Goal: Task Accomplishment & Management: Use online tool/utility

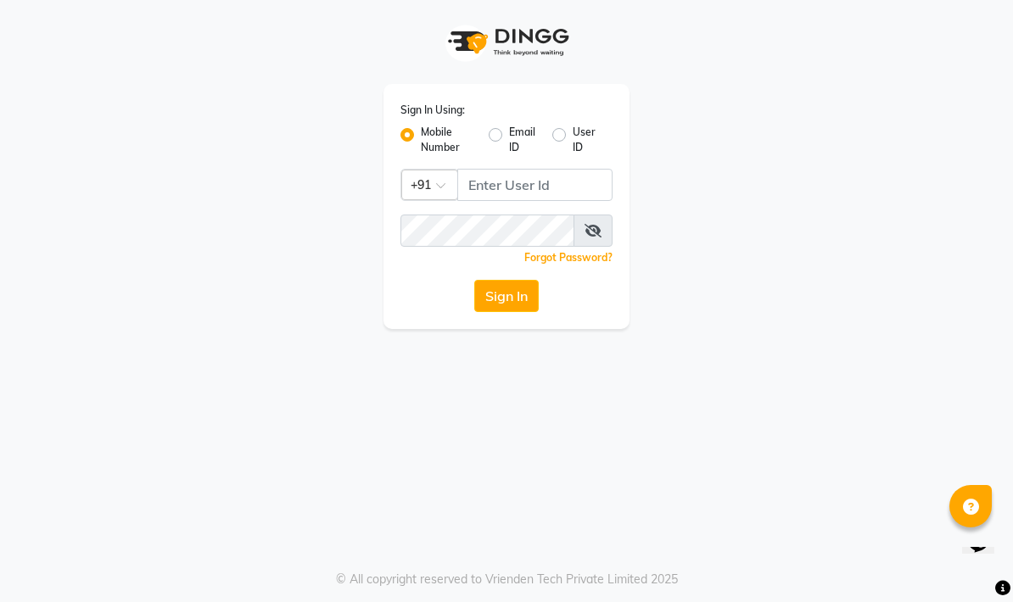
click at [492, 182] on input "Username" at bounding box center [534, 185] width 155 height 32
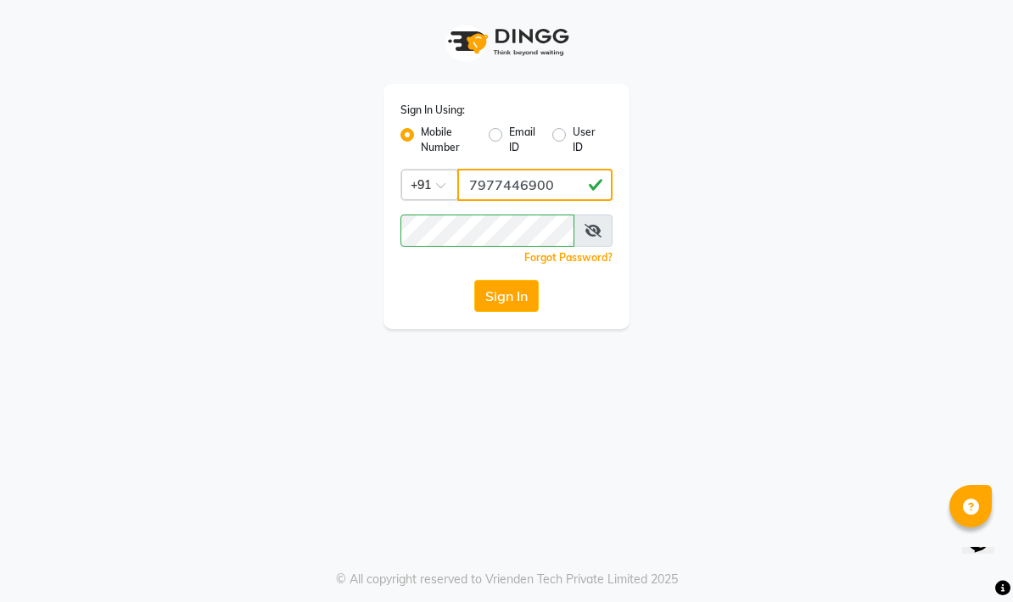
click at [579, 185] on input "7977446900" at bounding box center [534, 185] width 155 height 32
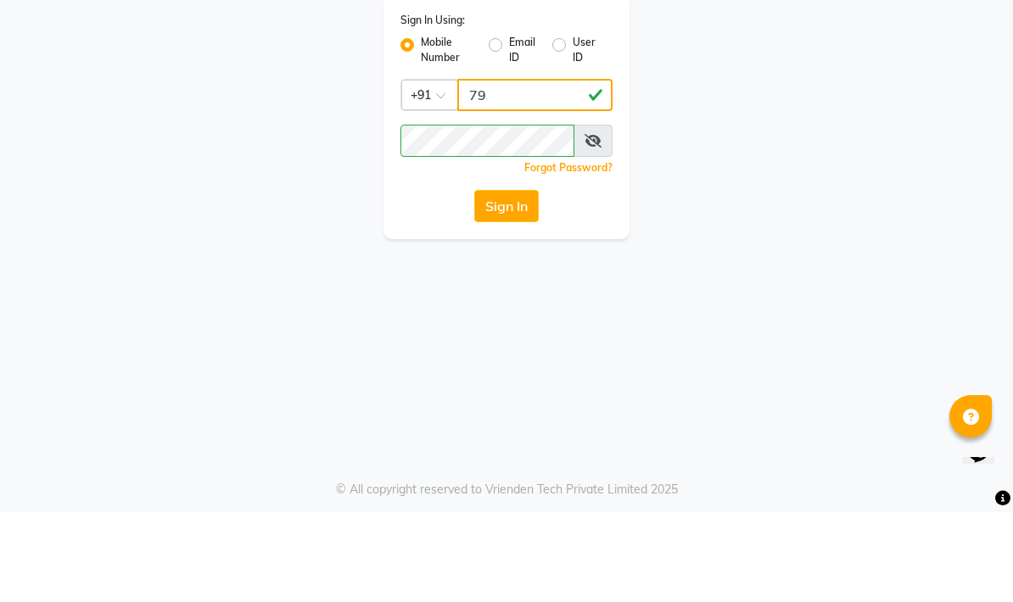
type input "7"
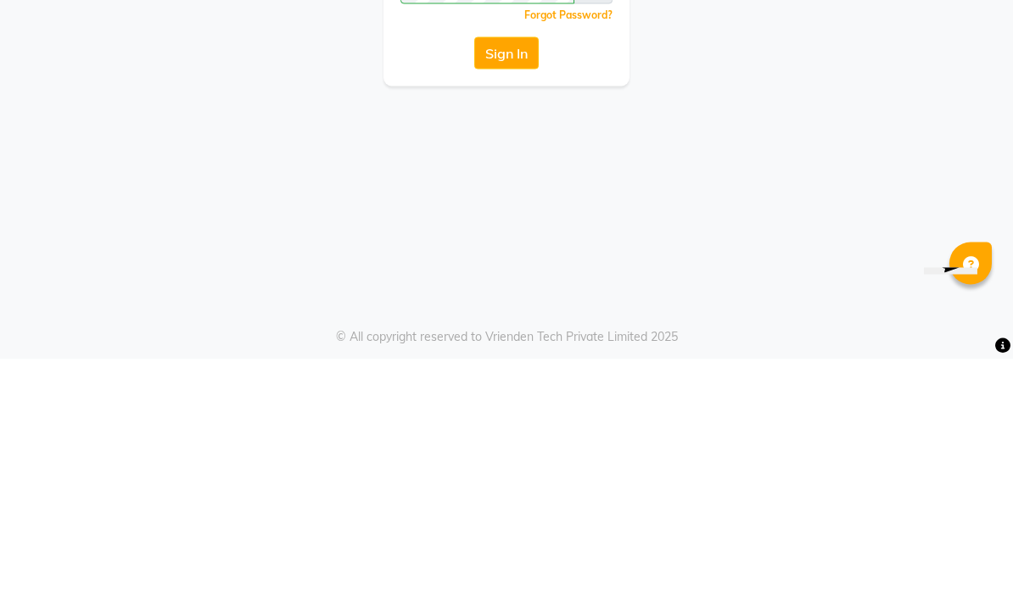
type input "7977013928"
click at [505, 280] on button "Sign In" at bounding box center [506, 296] width 64 height 32
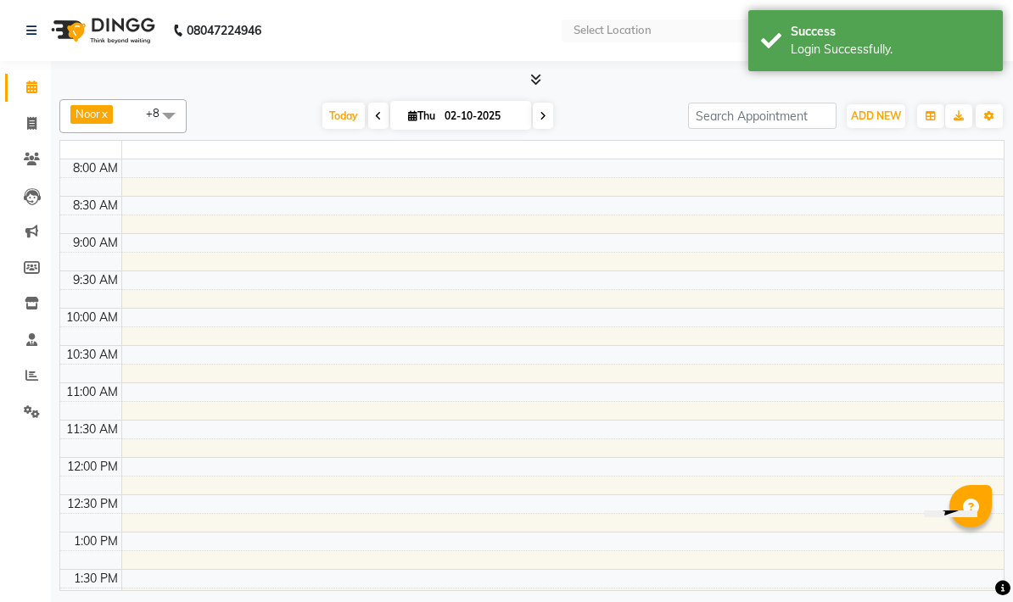
select select "en"
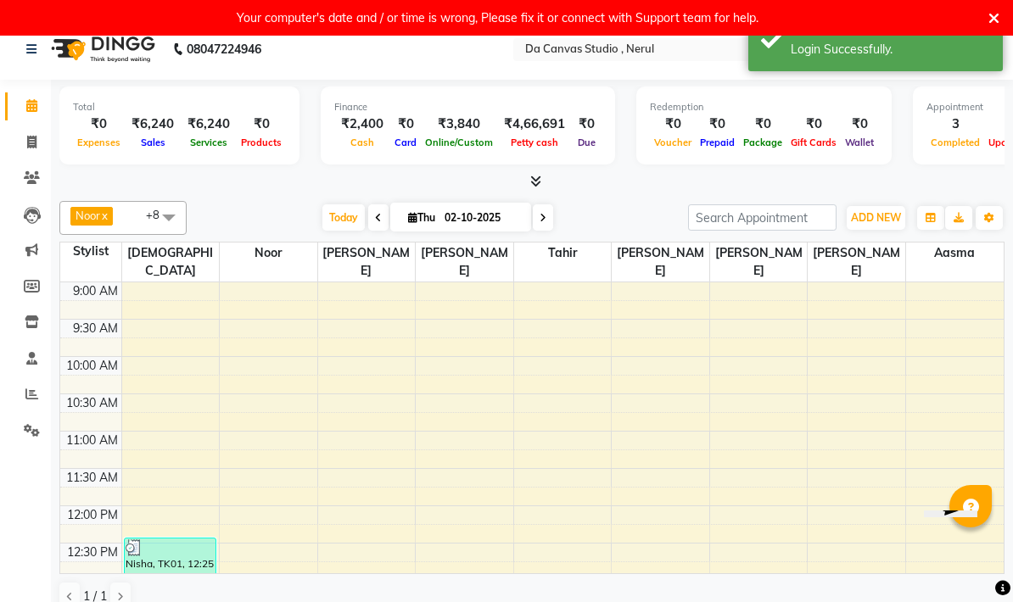
click at [41, 153] on span at bounding box center [32, 143] width 30 height 20
select select "service"
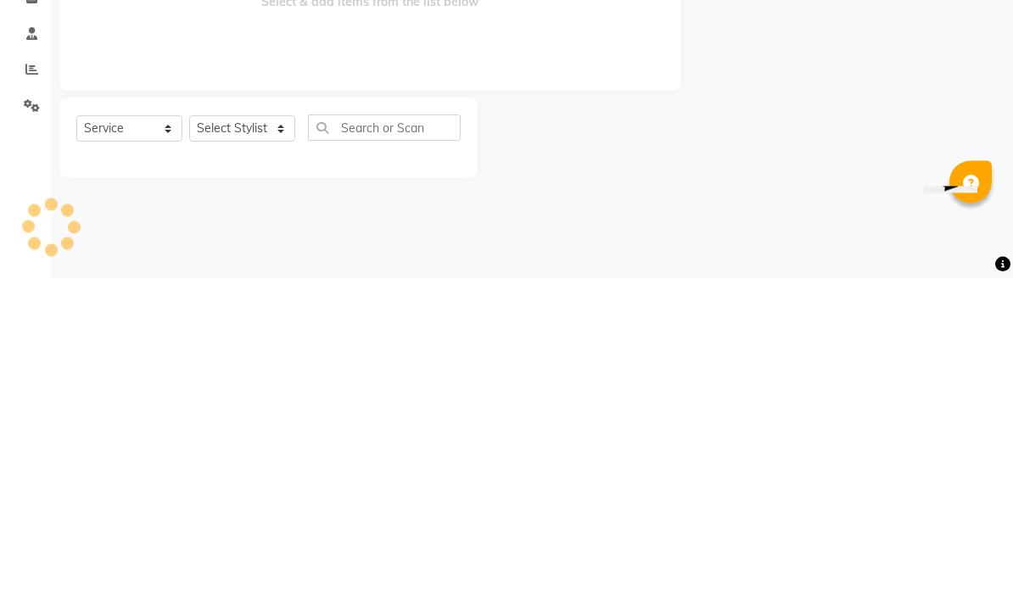
type input "0436"
select select "7260"
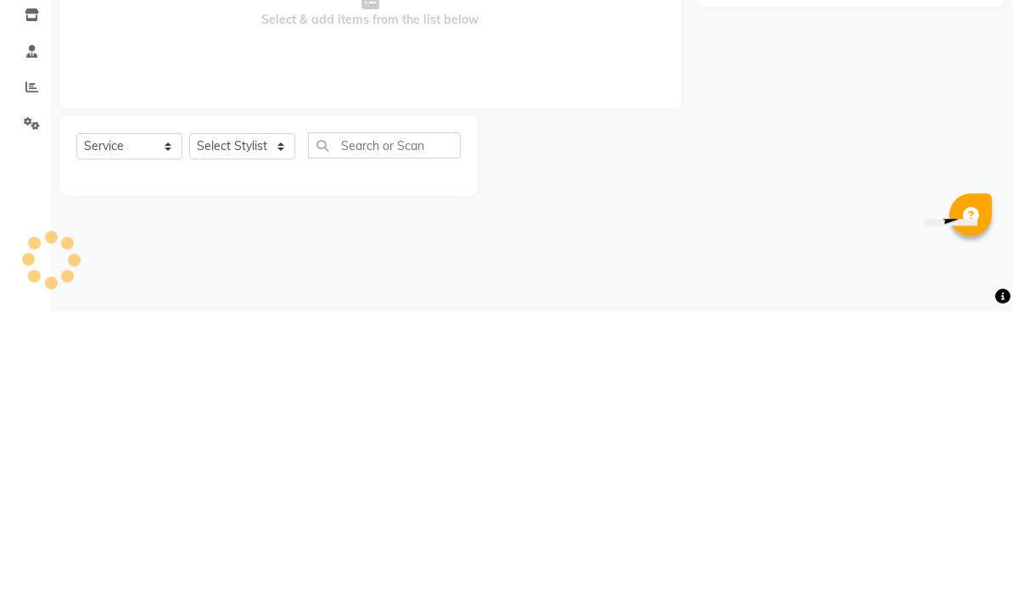
scroll to position [17, 0]
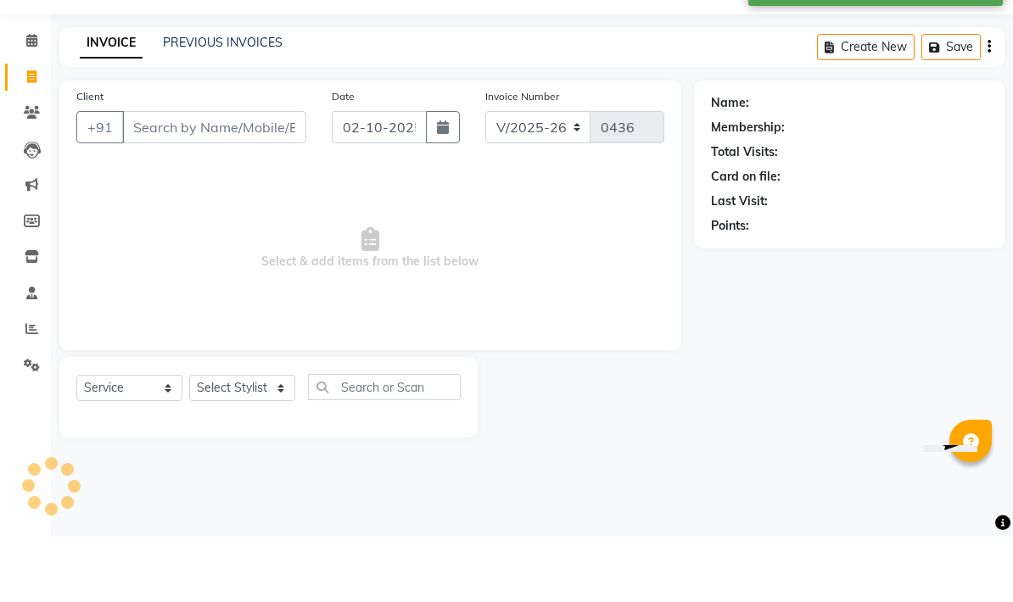
click at [260, 176] on input "Client" at bounding box center [214, 192] width 184 height 32
select select "membership"
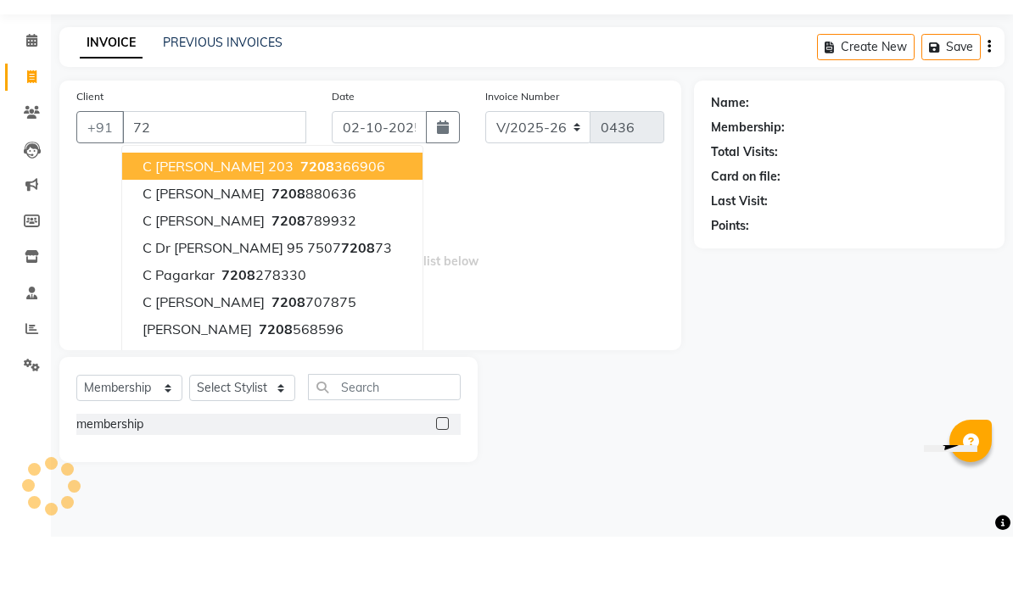
type input "7"
